Goal: Information Seeking & Learning: Learn about a topic

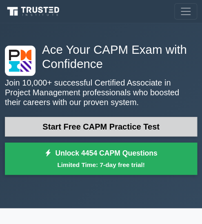
click at [95, 121] on link "Start Free CAPM Practice Test" at bounding box center [101, 127] width 192 height 20
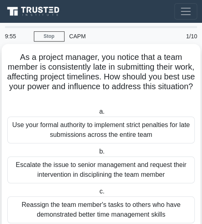
click at [104, 126] on div "Use your formal authority to implement strict penalties for late submissions ac…" at bounding box center [100, 129] width 187 height 27
click at [97, 114] on input "a. Use your formal authority to implement strict penalties for late submissions…" at bounding box center [97, 111] width 0 height 5
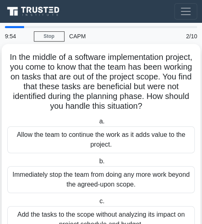
click at [113, 141] on div "Allow the team to continue the work as it adds value to the project." at bounding box center [100, 139] width 187 height 27
click at [97, 124] on input "a. Allow the team to continue the work as it adds value to the project." at bounding box center [97, 121] width 0 height 5
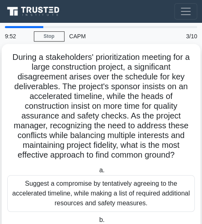
click at [138, 204] on div "Suggest a compromise by tentatively agreeing to the accelerated timeline, while…" at bounding box center [100, 193] width 187 height 37
click at [97, 173] on input "a. Suggest a compromise by tentatively agreeing to the accelerated timeline, wh…" at bounding box center [97, 170] width 0 height 5
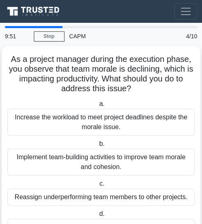
scroll to position [7, 0]
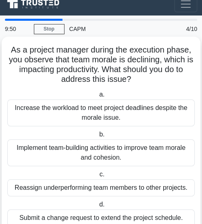
click at [121, 180] on div "Reassign underperforming team members to other projects." at bounding box center [100, 187] width 187 height 17
click at [97, 177] on input "c. Reassign underperforming team members to other projects." at bounding box center [97, 174] width 0 height 5
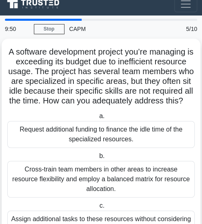
scroll to position [0, 0]
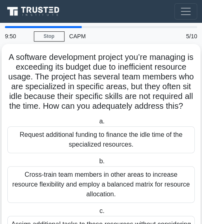
click at [121, 180] on div "Cross-train team members in other areas to increase resource flexibility and em…" at bounding box center [100, 184] width 187 height 37
click at [97, 164] on input "b. Cross-train team members in other areas to increase resource flexibility and…" at bounding box center [97, 161] width 0 height 5
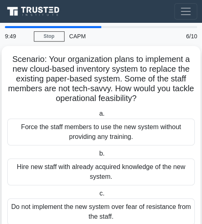
click at [121, 180] on div "Hire new staff with already acquired knowledge of the new system." at bounding box center [100, 171] width 187 height 27
click at [97, 156] on input "b. Hire new staff with already acquired knowledge of the new system." at bounding box center [97, 153] width 0 height 5
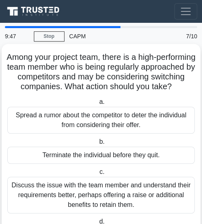
click at [103, 164] on div "Terminate the individual before they quit." at bounding box center [100, 155] width 187 height 17
click at [97, 145] on input "b. Terminate the individual before they quit." at bounding box center [97, 141] width 0 height 5
